Goal: Task Accomplishment & Management: Manage account settings

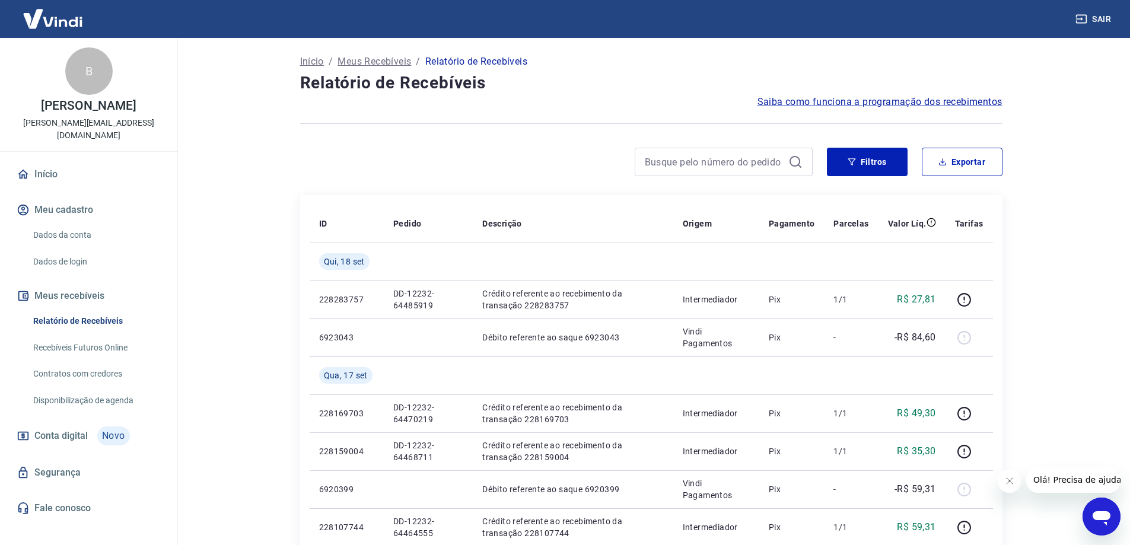
click at [71, 27] on img at bounding box center [52, 19] width 77 height 36
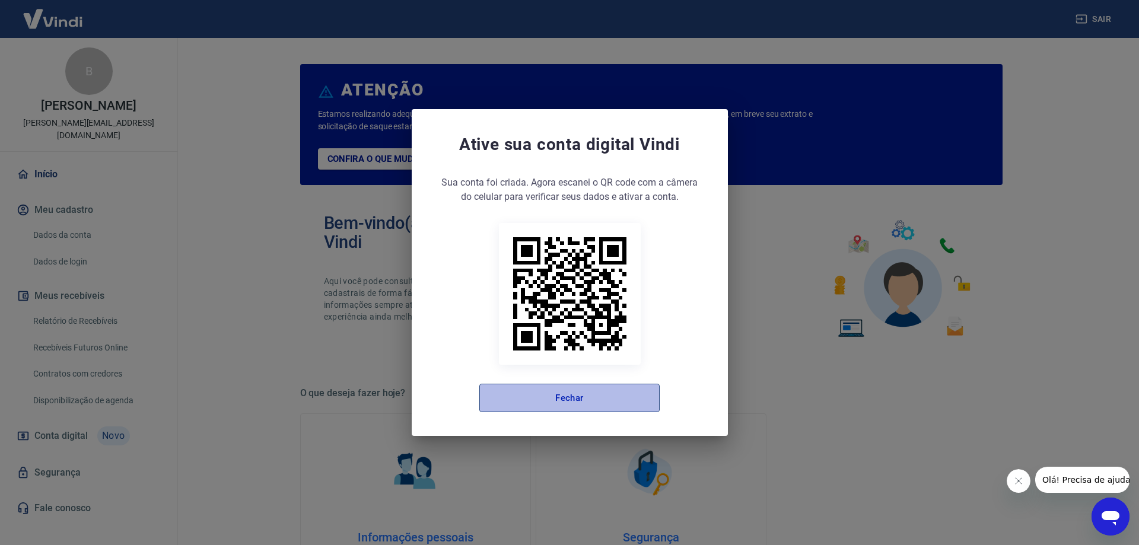
click at [585, 395] on button "Fechar" at bounding box center [569, 398] width 180 height 28
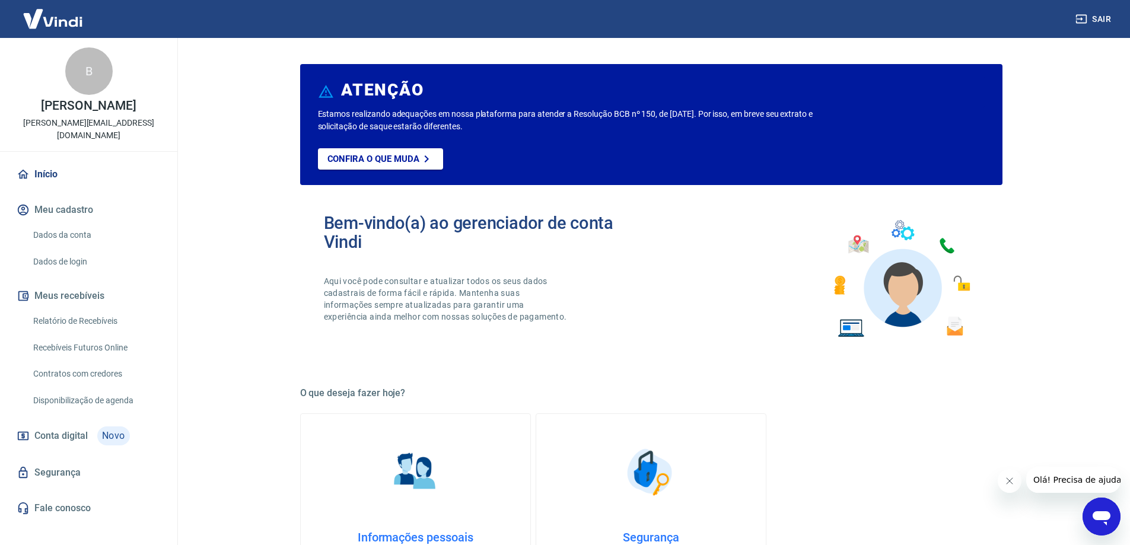
click at [50, 19] on img at bounding box center [52, 19] width 77 height 36
click at [93, 309] on link "Relatório de Recebíveis" at bounding box center [95, 321] width 135 height 24
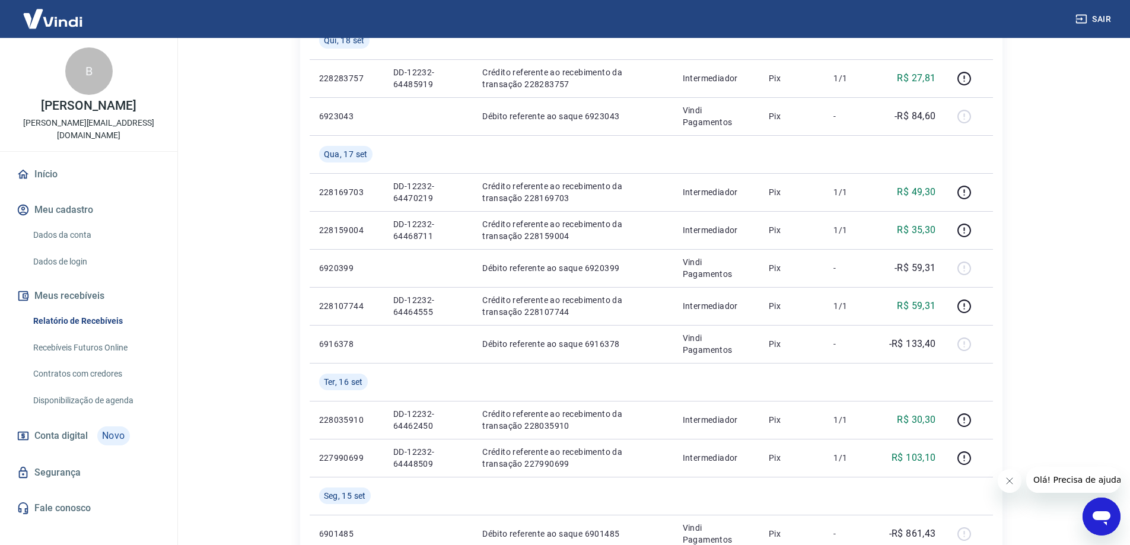
scroll to position [237, 0]
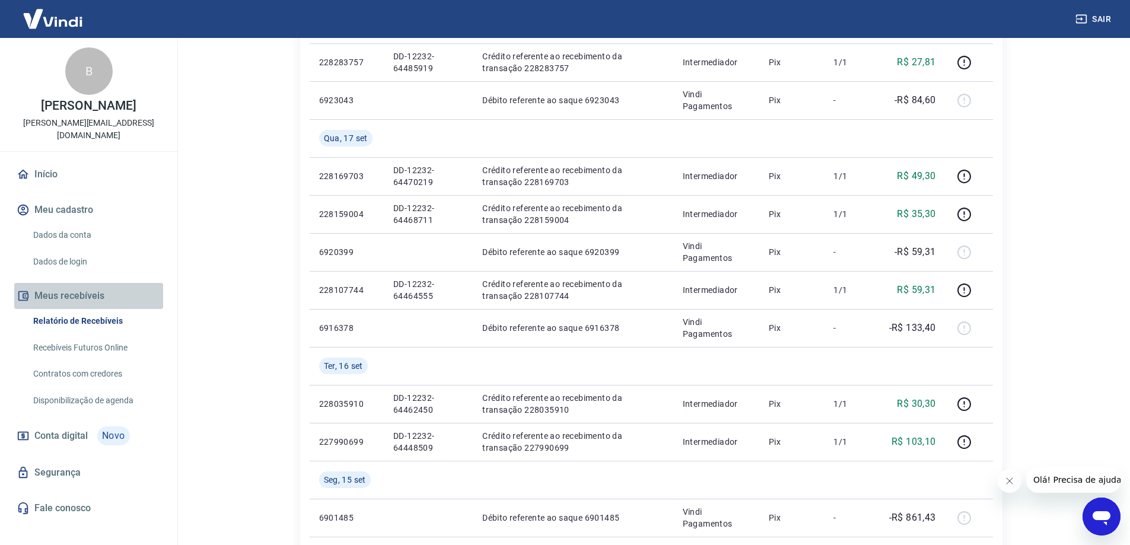
click at [77, 283] on button "Meus recebíveis" at bounding box center [88, 296] width 149 height 26
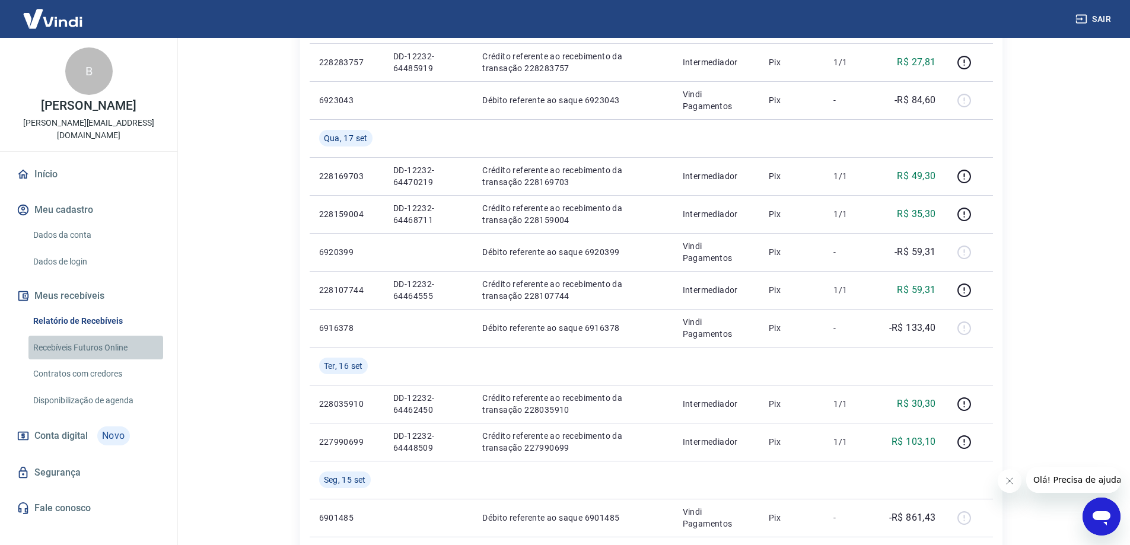
click at [85, 336] on link "Recebíveis Futuros Online" at bounding box center [95, 348] width 135 height 24
